Goal: Find specific page/section: Find specific page/section

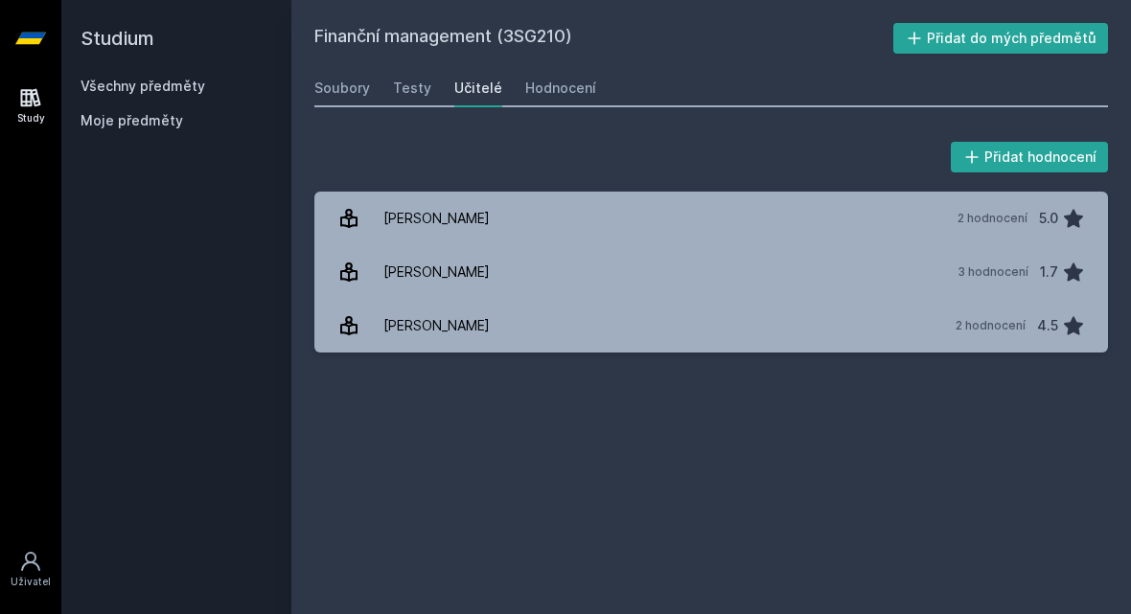
click at [167, 75] on h2 "Studium" at bounding box center [176, 38] width 192 height 77
click at [167, 77] on div "Všechny předměty" at bounding box center [176, 86] width 192 height 19
click at [172, 84] on link "Všechny předměty" at bounding box center [142, 86] width 125 height 16
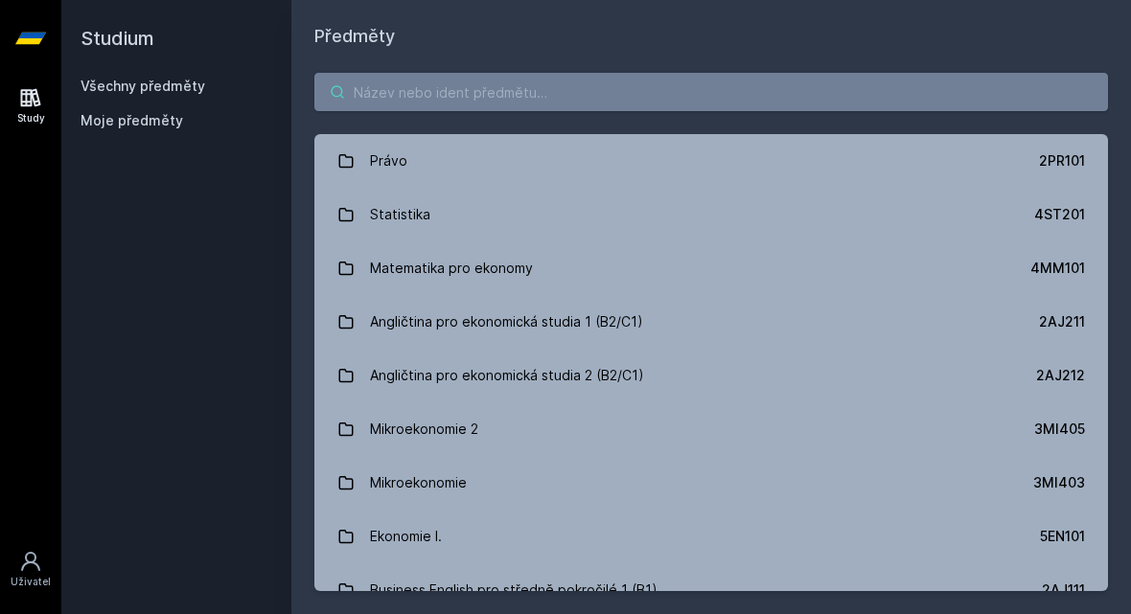
click at [405, 99] on input "search" at bounding box center [710, 92] width 793 height 38
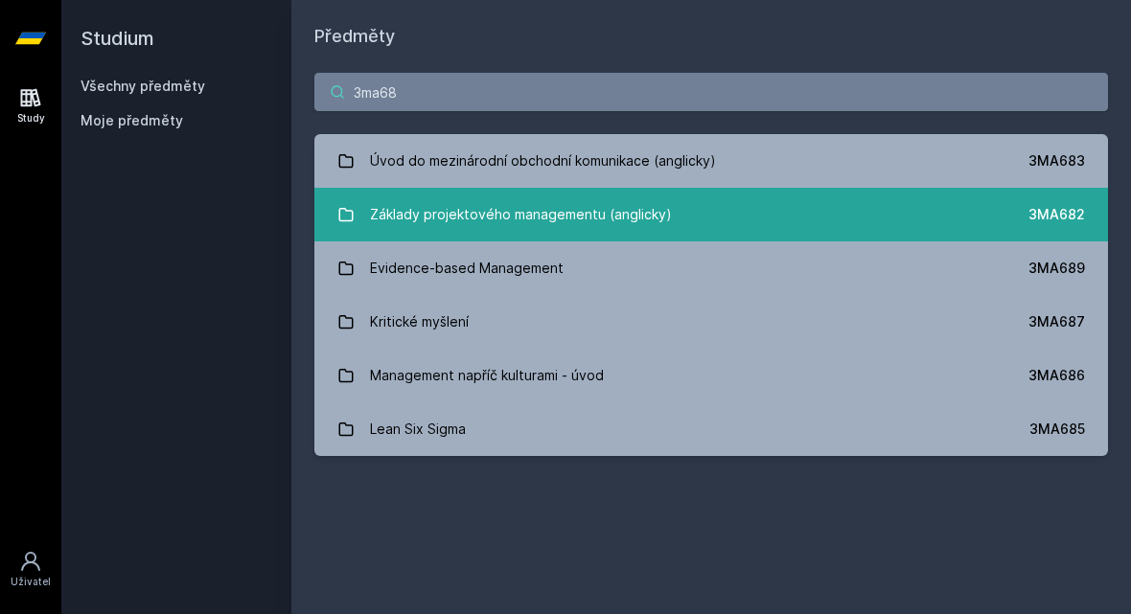
type input "3ma68"
click at [563, 206] on div "Základy projektového managementu (anglicky)" at bounding box center [521, 214] width 302 height 38
